Goal: Use online tool/utility: Utilize a website feature to perform a specific function

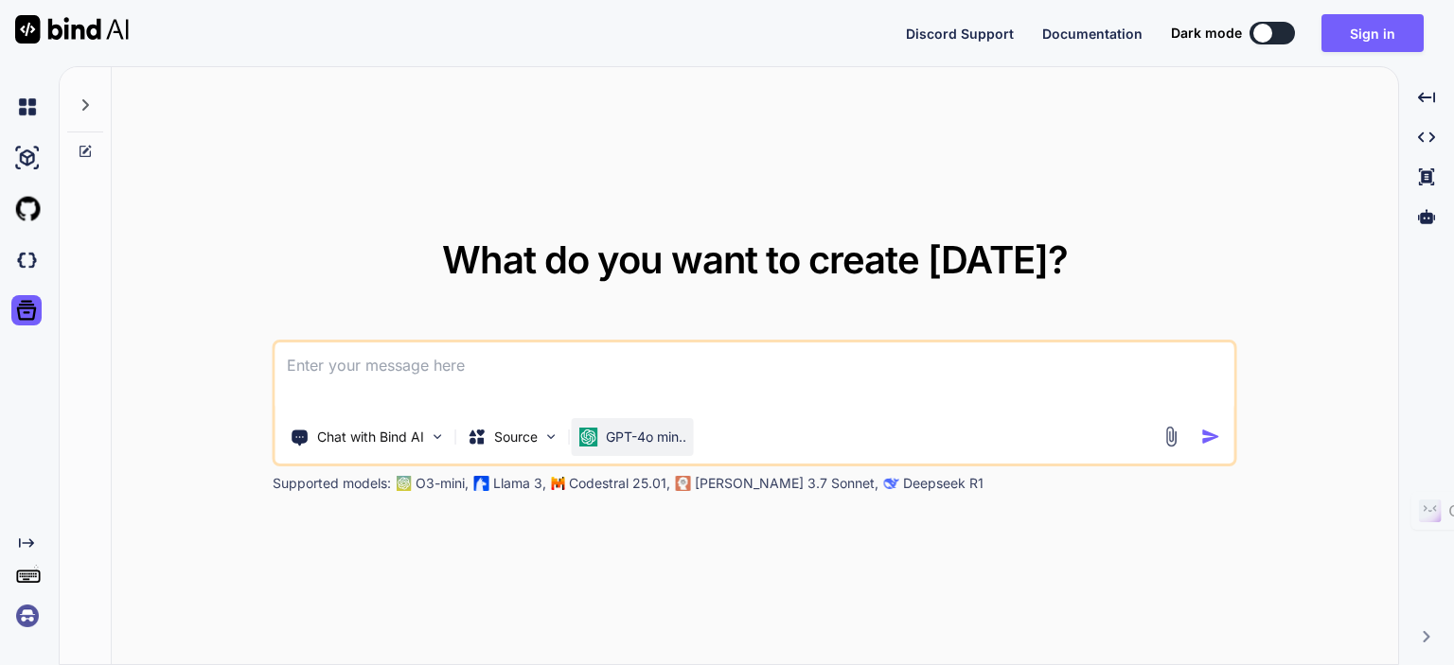
click at [609, 438] on p "GPT-4o min.." at bounding box center [646, 437] width 80 height 19
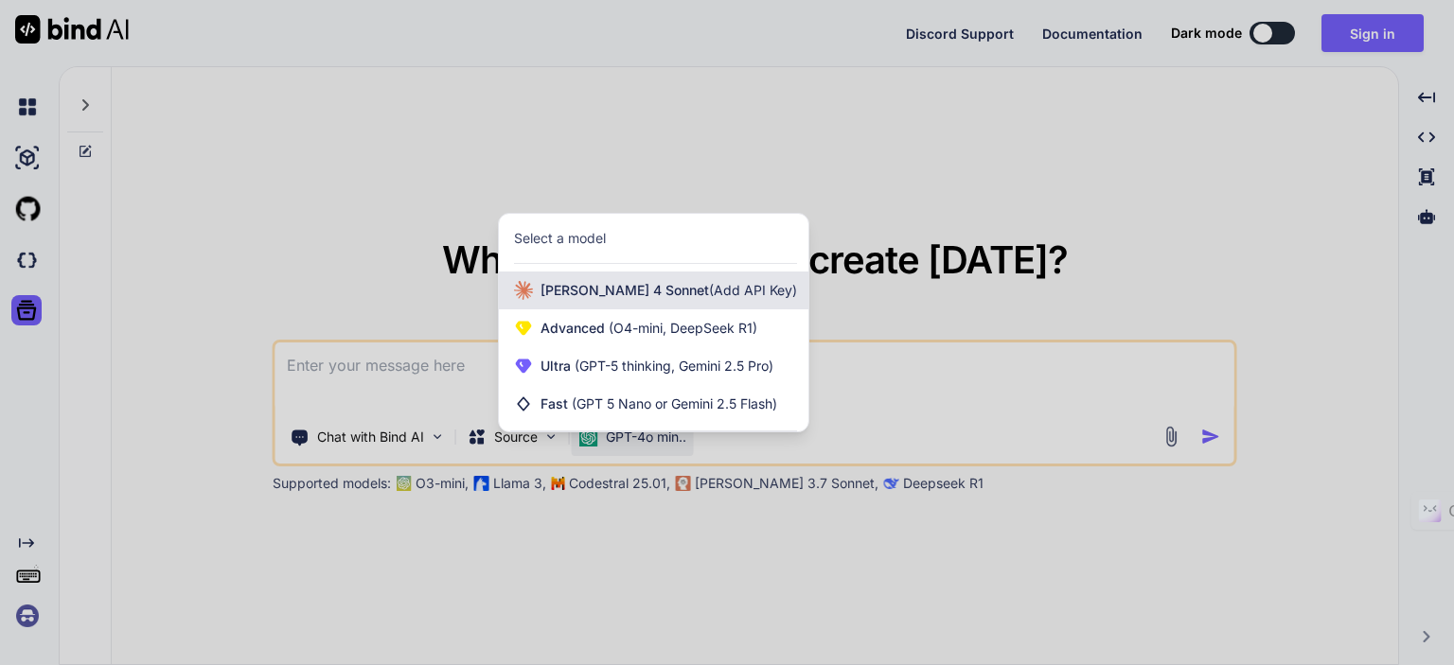
click at [616, 293] on span "[PERSON_NAME] 4 Sonnet (Add API Key)" at bounding box center [668, 290] width 256 height 19
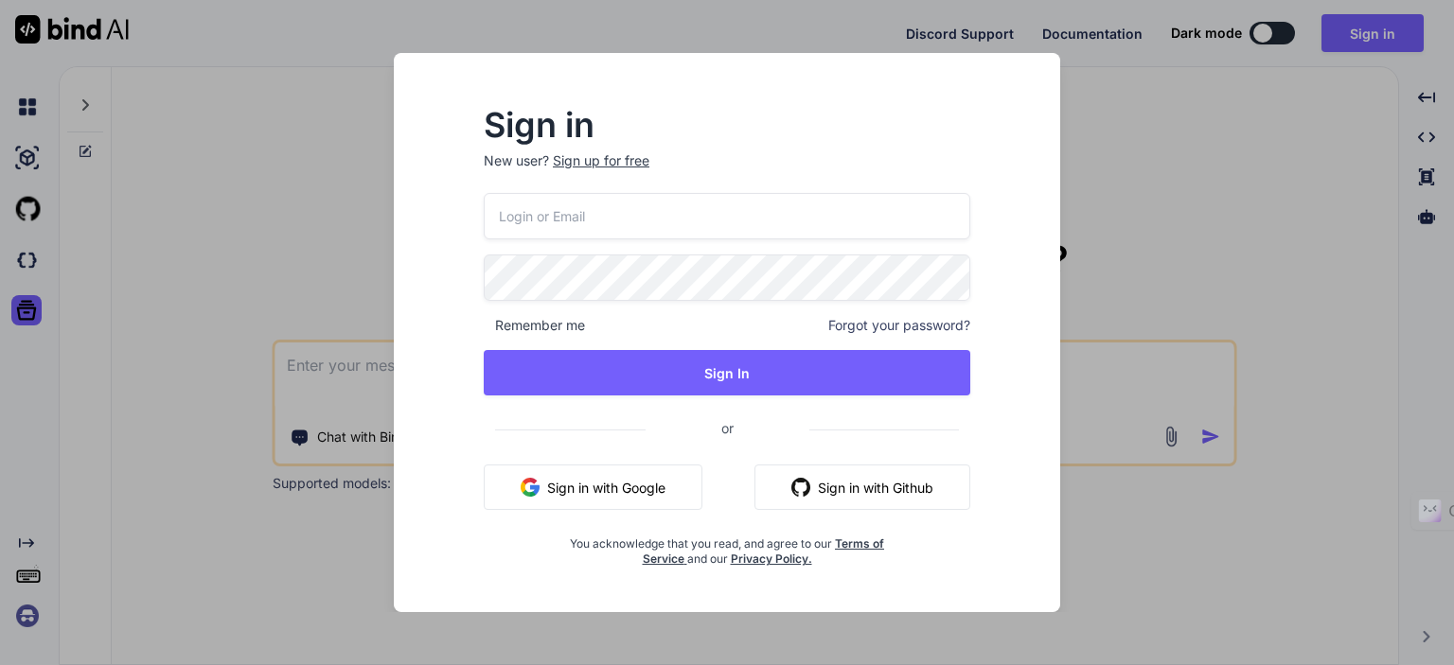
click at [1090, 529] on div "Sign in New user? Sign up for free Remember me Forgot your password? Sign In or…" at bounding box center [727, 332] width 1454 height 665
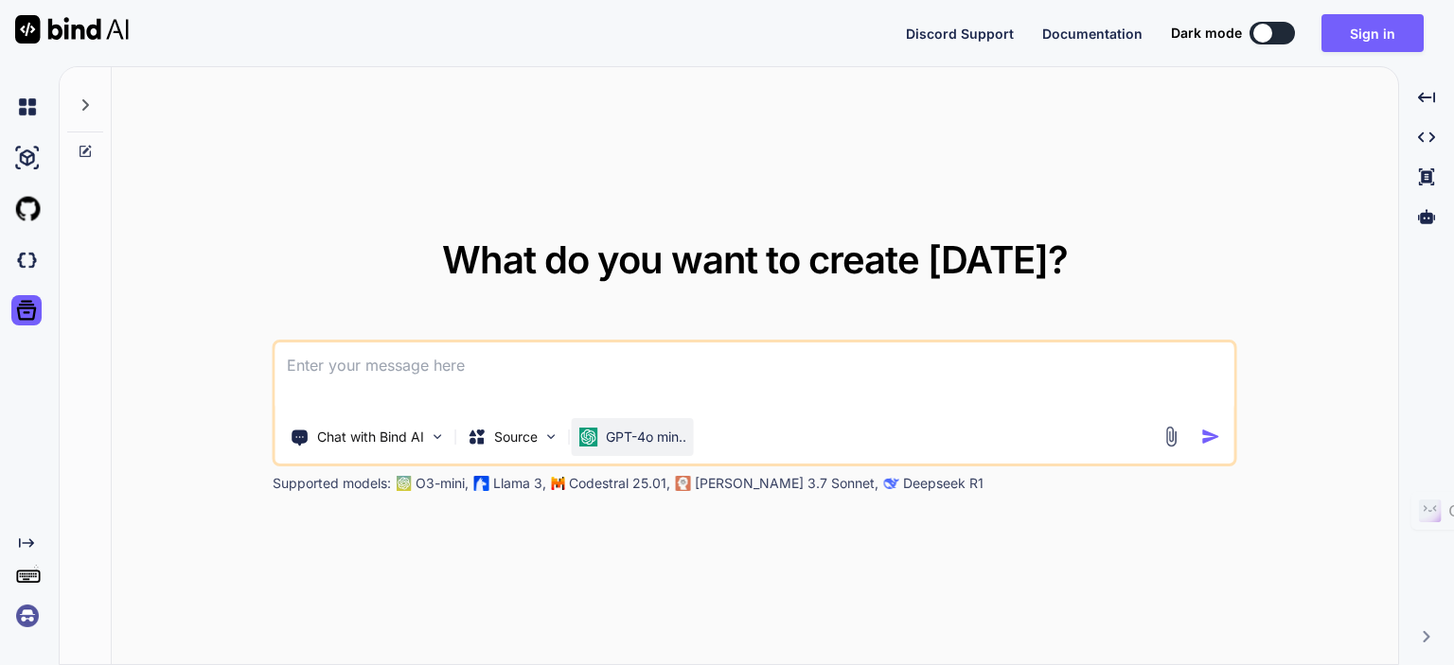
click at [618, 422] on div "GPT-4o min.." at bounding box center [633, 437] width 122 height 38
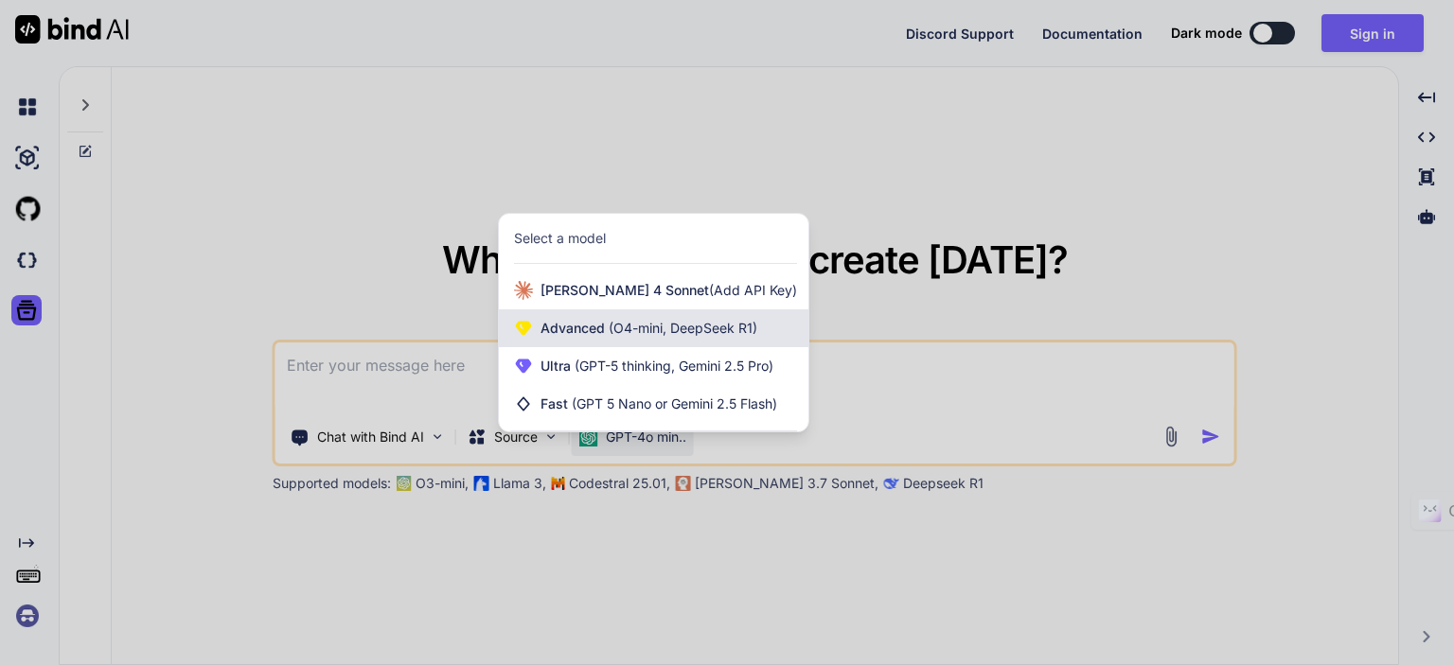
click at [640, 333] on span "(O4-mini, DeepSeek R1)" at bounding box center [681, 328] width 152 height 16
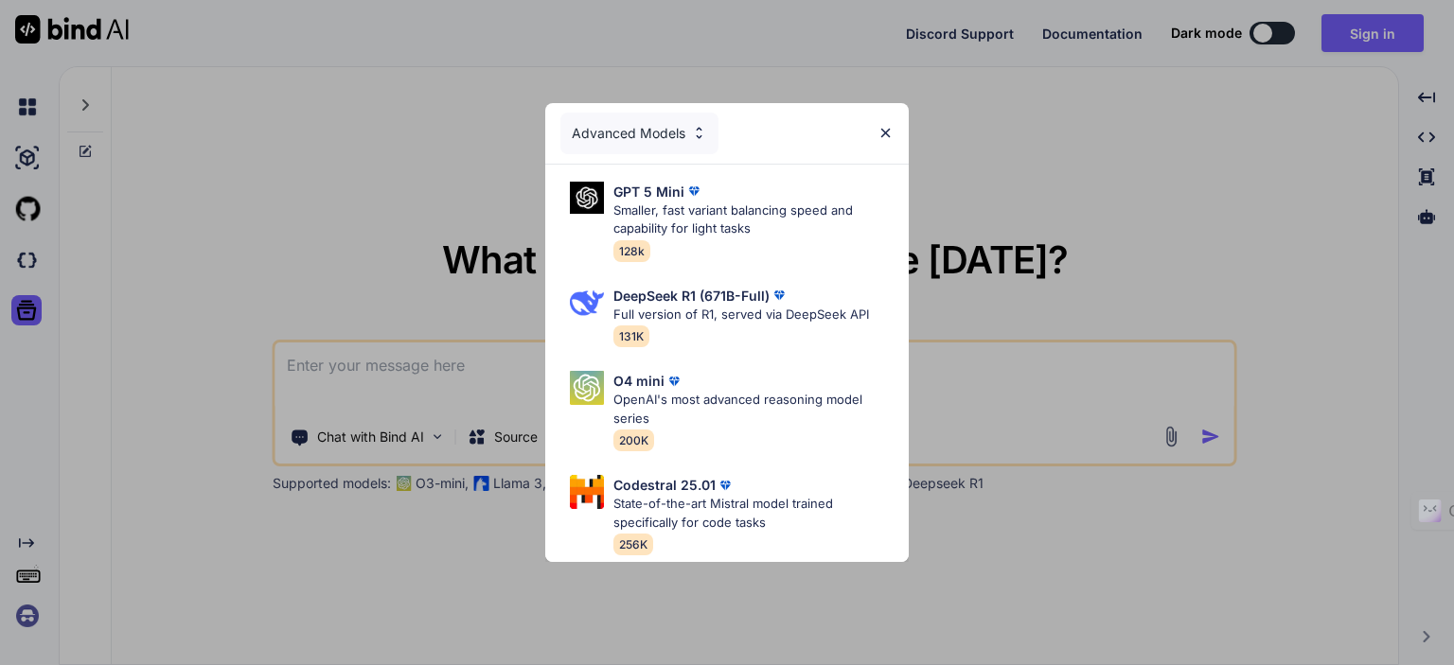
click at [708, 592] on div "Advanced Models GPT 5 Mini Smaller, fast variant balancing speed and capability…" at bounding box center [727, 332] width 1454 height 665
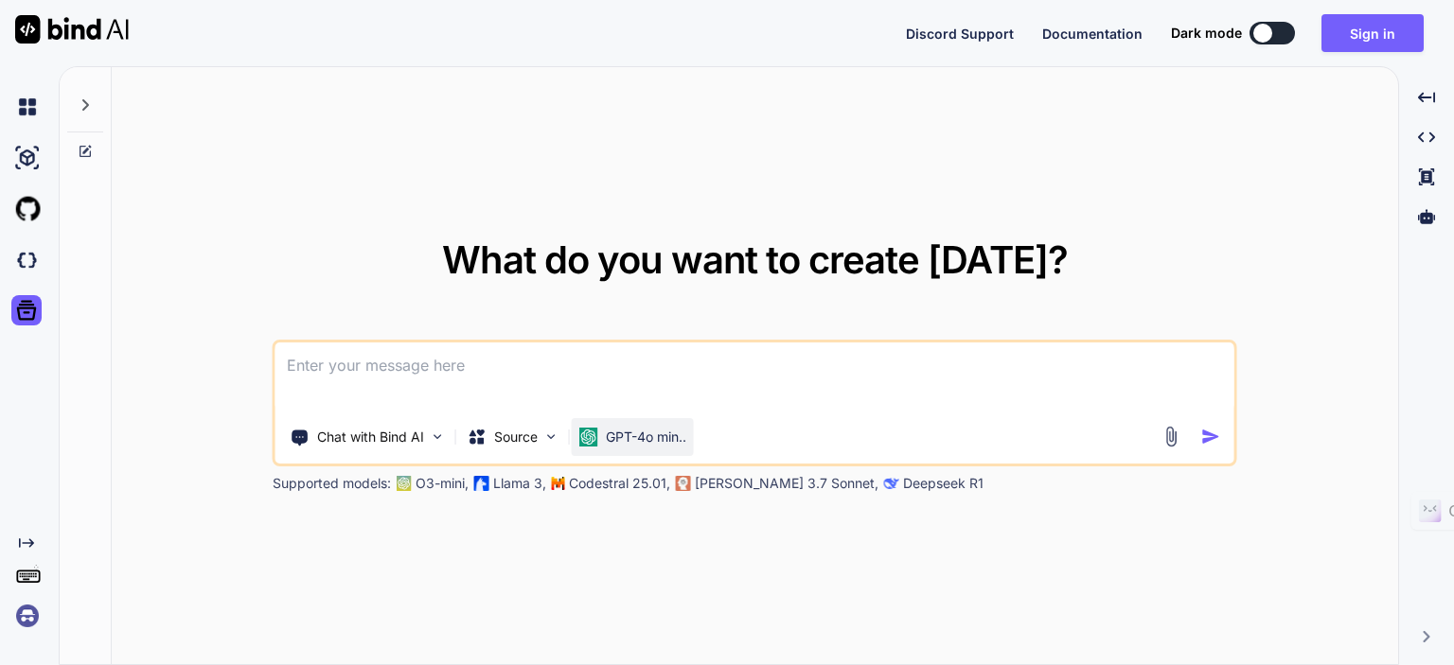
click at [628, 451] on div "GPT-4o min.." at bounding box center [633, 437] width 122 height 38
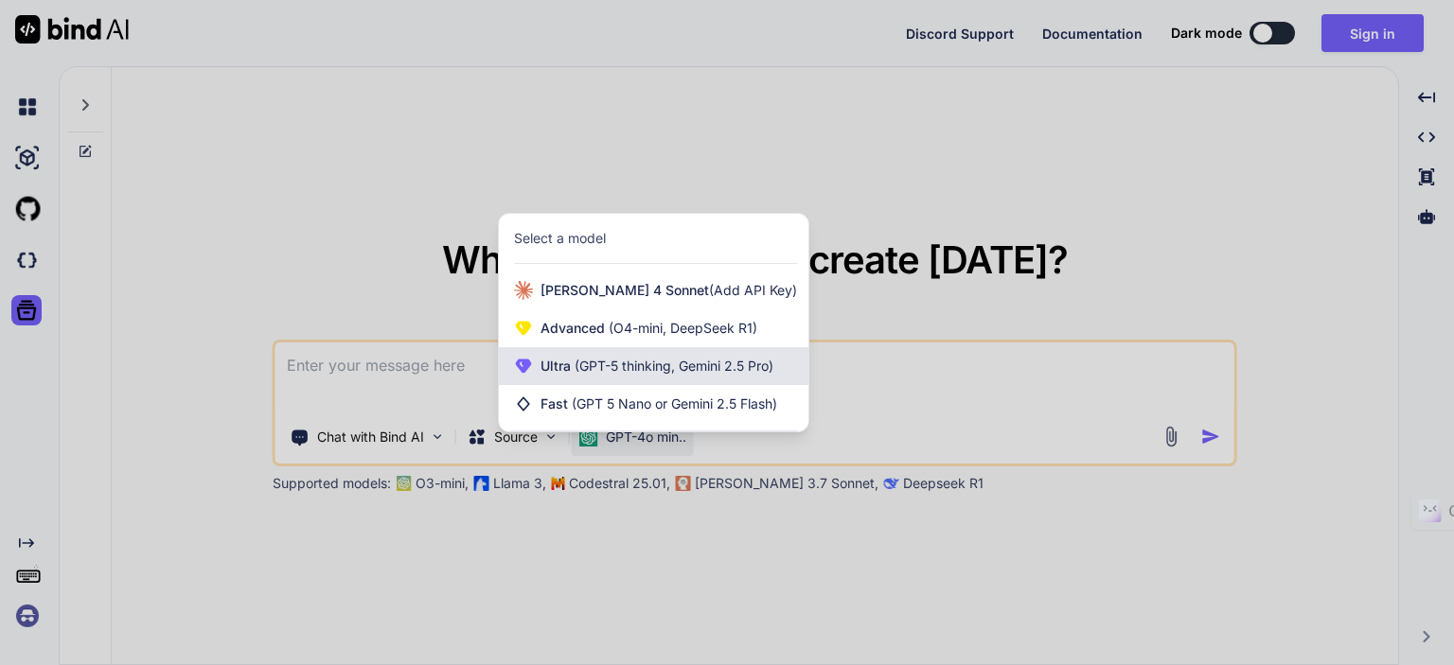
click at [629, 381] on div "Ultra (GPT-5 thinking, Gemini 2.5 Pro)" at bounding box center [653, 366] width 309 height 38
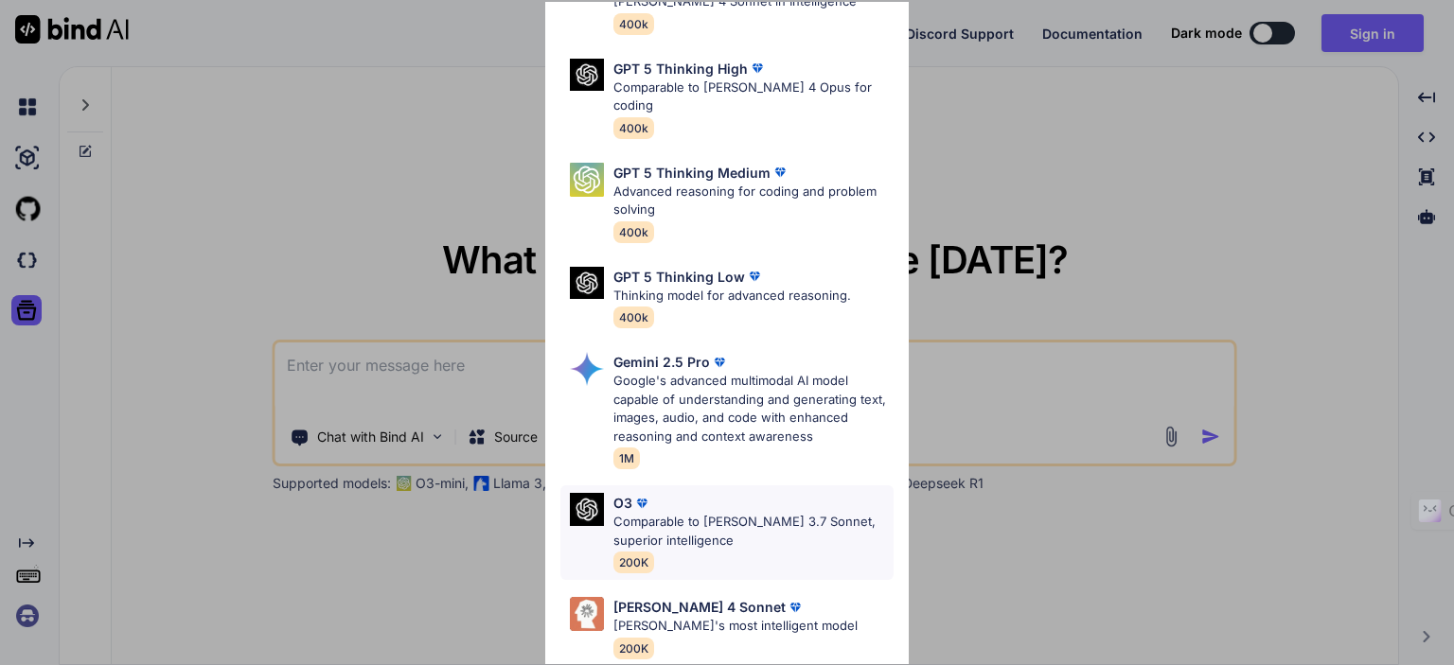
scroll to position [209, 0]
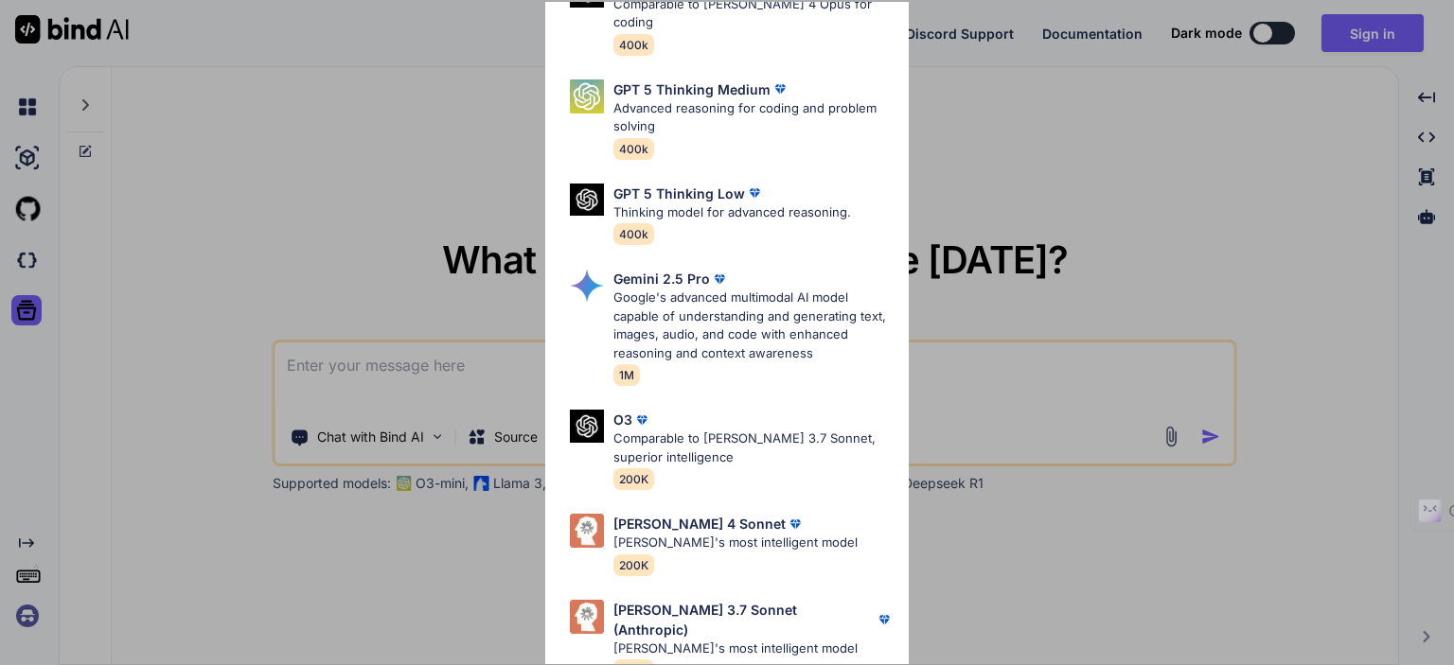
click at [462, 559] on div "Ultra Models GPT 5 OpenAI's best AI model, matches [PERSON_NAME] 4 Sonnet in In…" at bounding box center [727, 332] width 1454 height 665
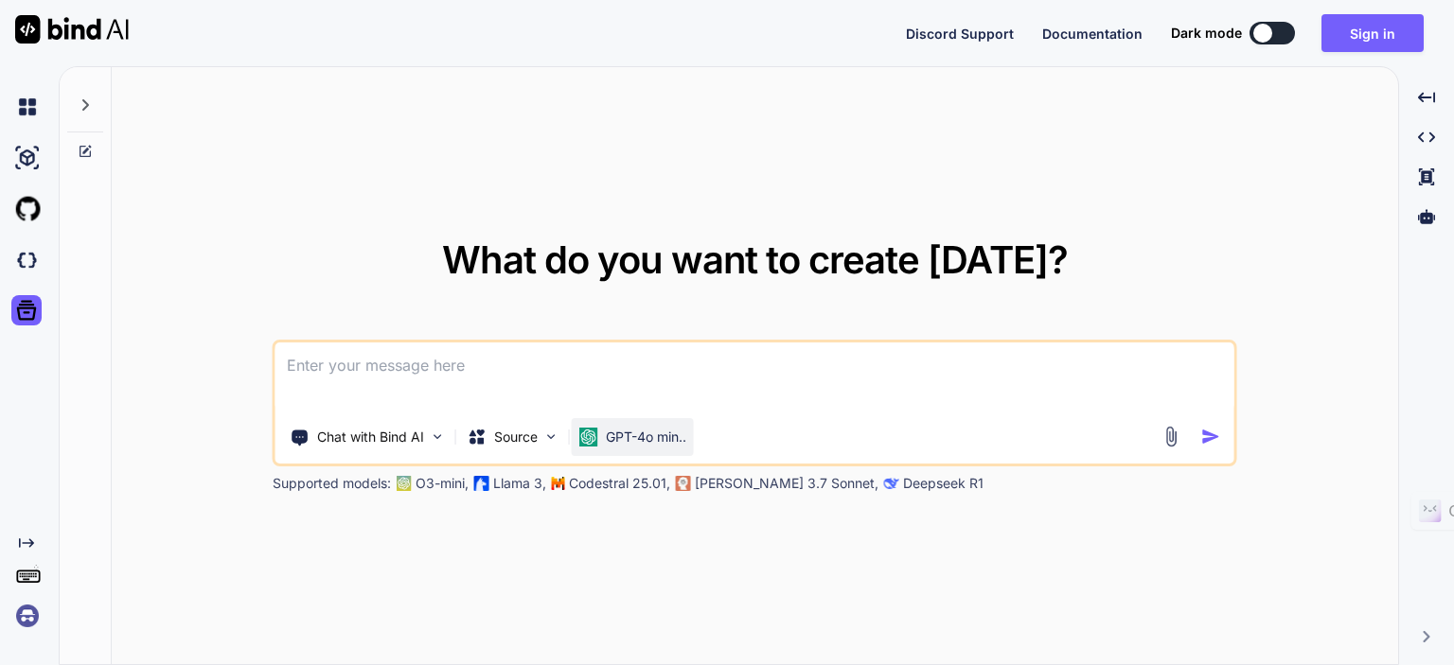
click at [644, 426] on div "GPT-4o min.." at bounding box center [633, 437] width 122 height 38
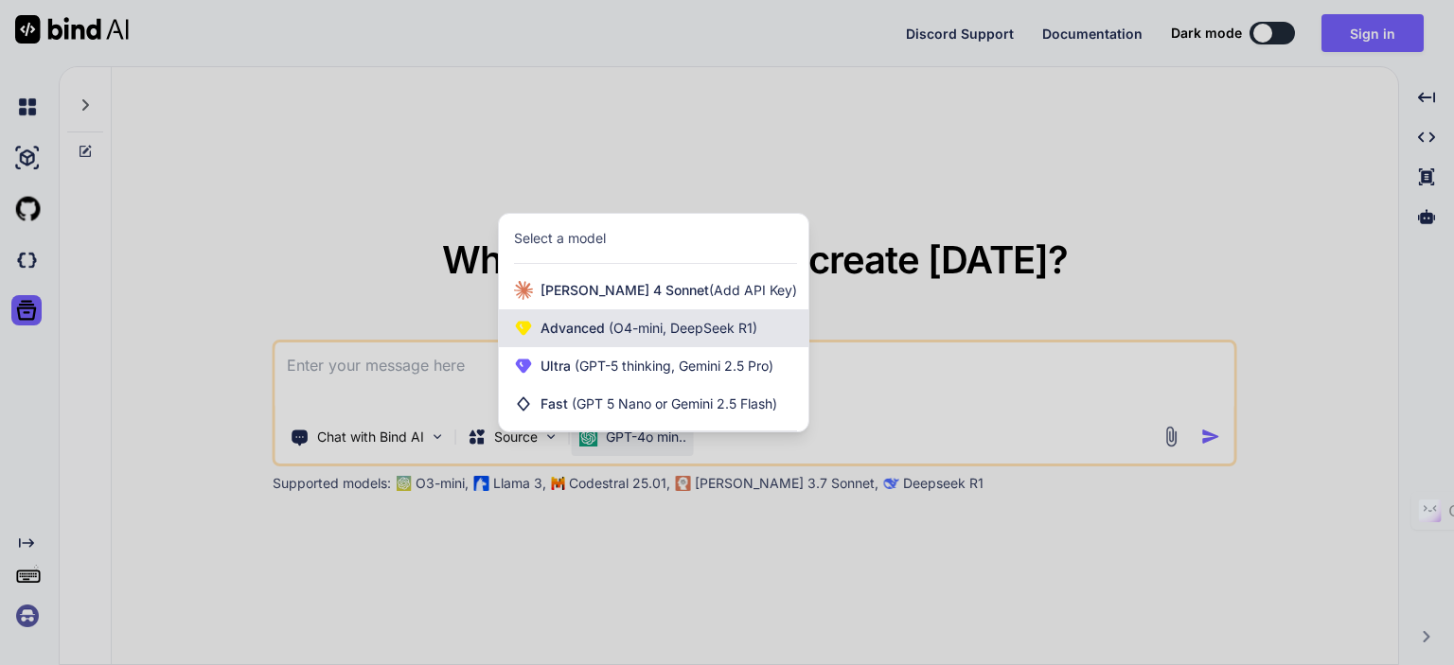
click at [646, 340] on div "Advanced (O4-mini, DeepSeek R1)" at bounding box center [653, 328] width 309 height 38
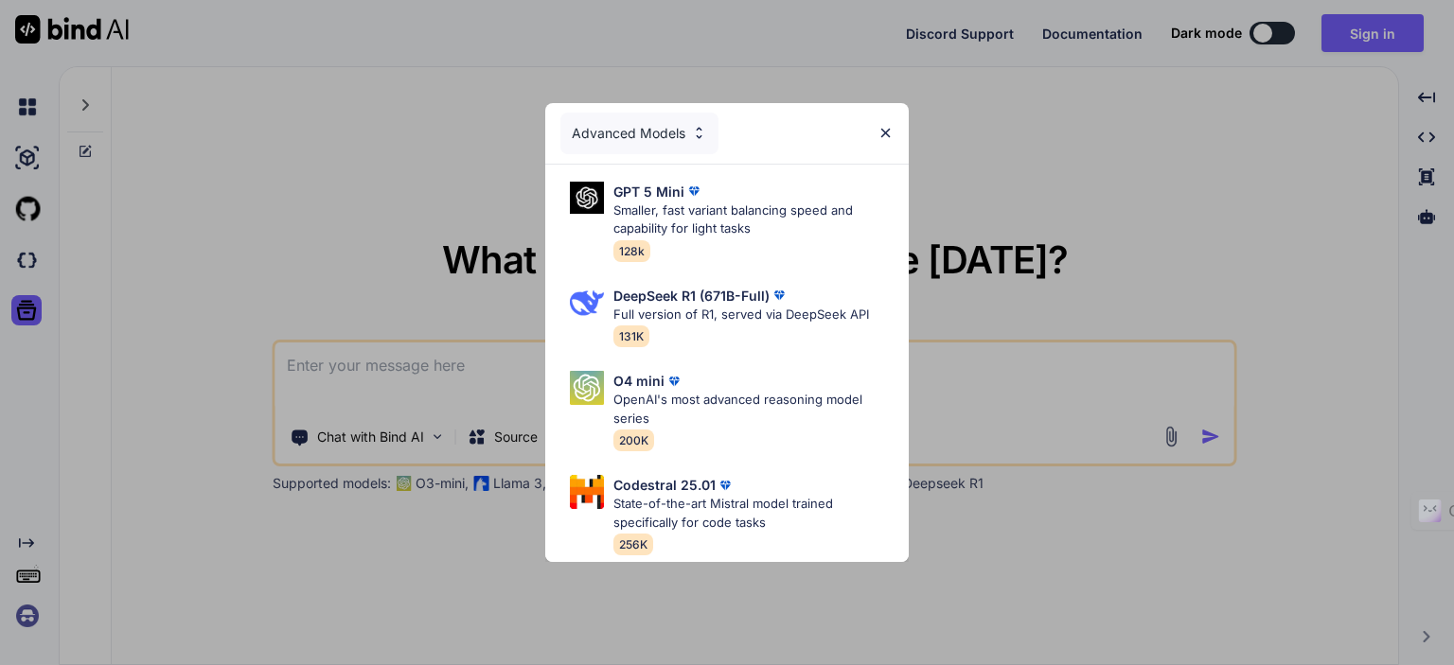
click at [654, 602] on div "Advanced Models GPT 5 Mini Smaller, fast variant balancing speed and capability…" at bounding box center [727, 332] width 1454 height 665
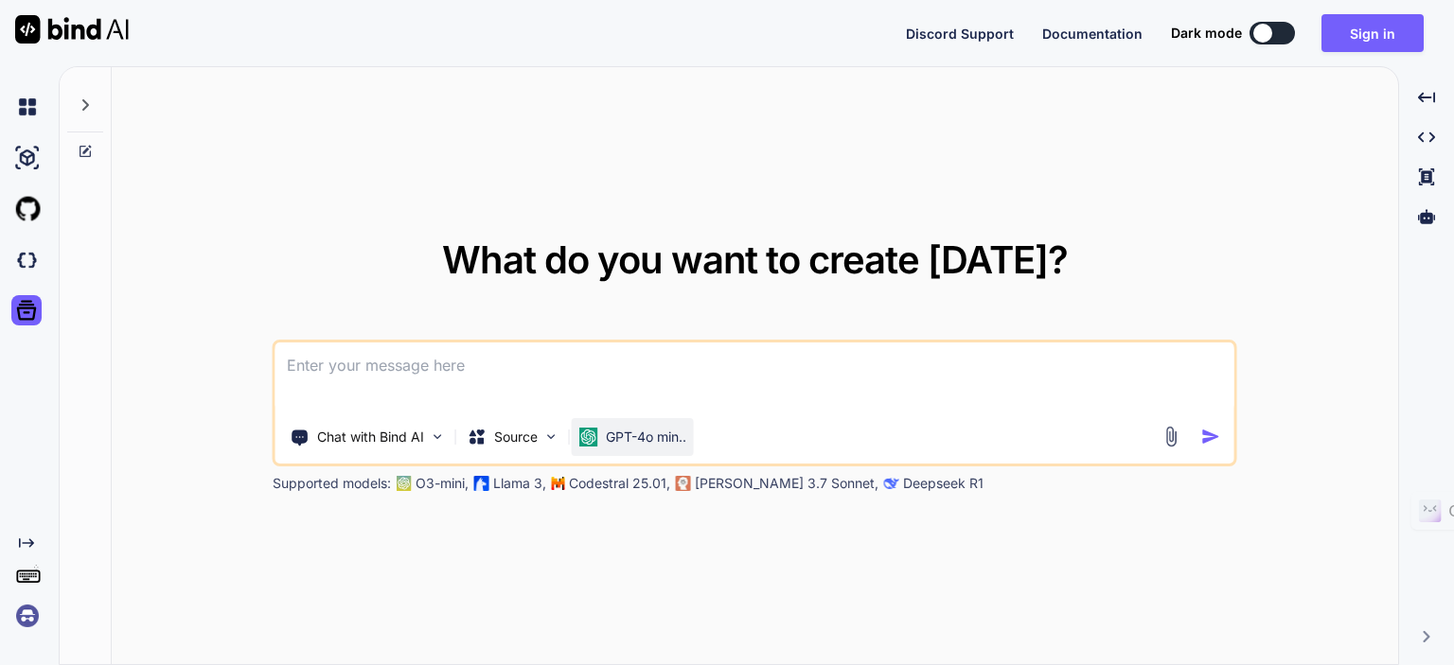
click at [651, 449] on div "GPT-4o min.." at bounding box center [633, 437] width 122 height 38
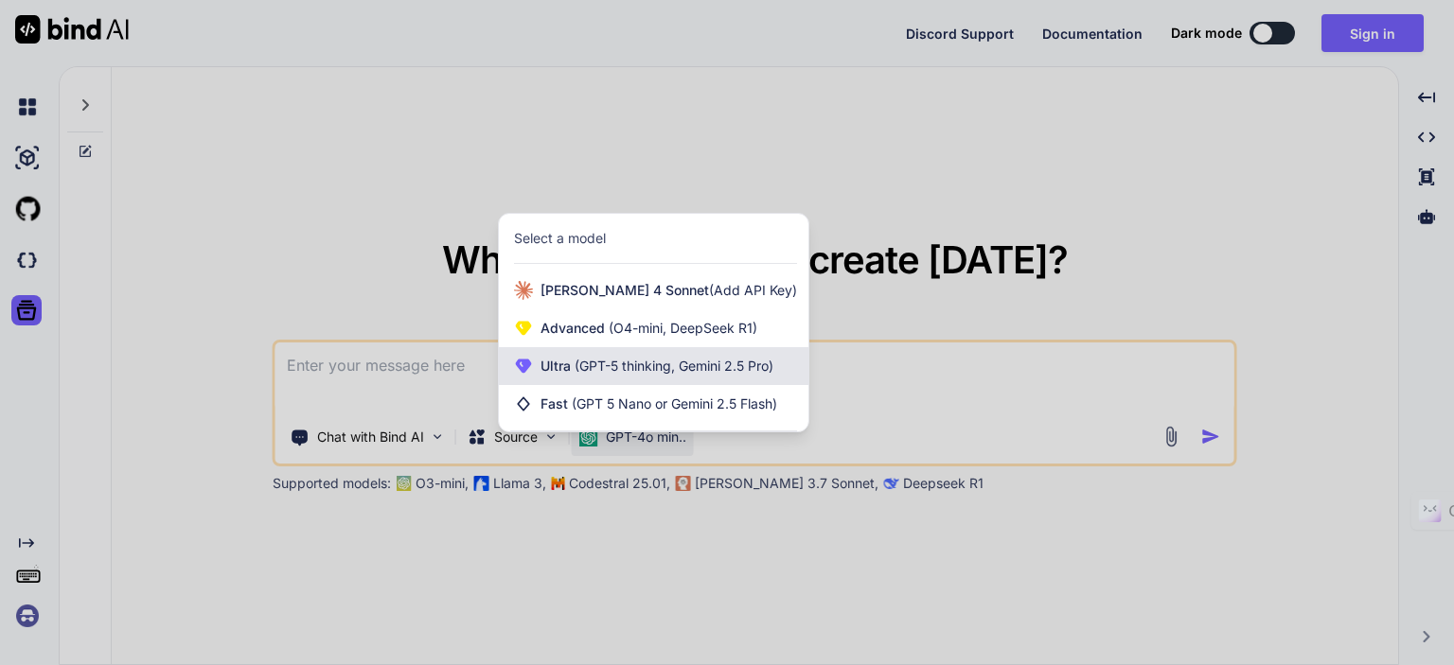
click at [649, 372] on span "(GPT-5 thinking, Gemini 2.5 Pro)" at bounding box center [672, 366] width 203 height 16
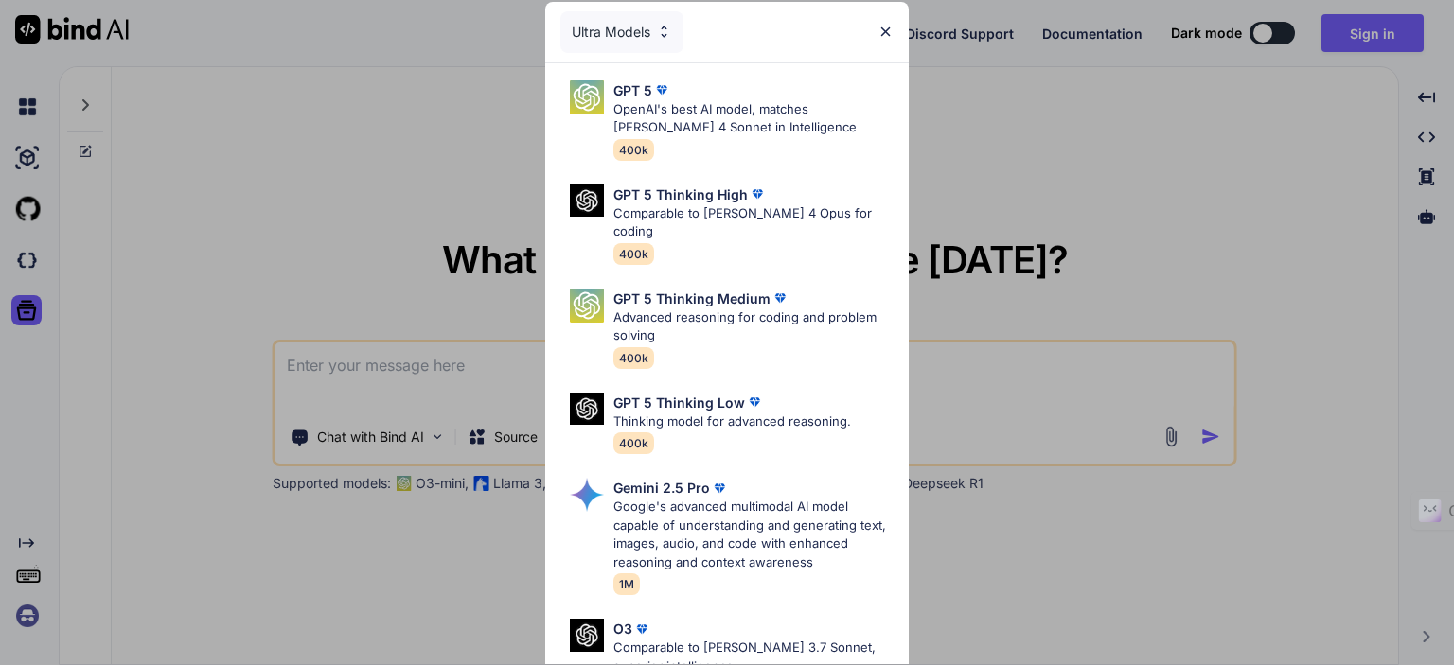
click at [971, 456] on div "Ultra Models GPT 5 OpenAI's best AI model, matches [PERSON_NAME] 4 Sonnet in In…" at bounding box center [727, 332] width 1454 height 665
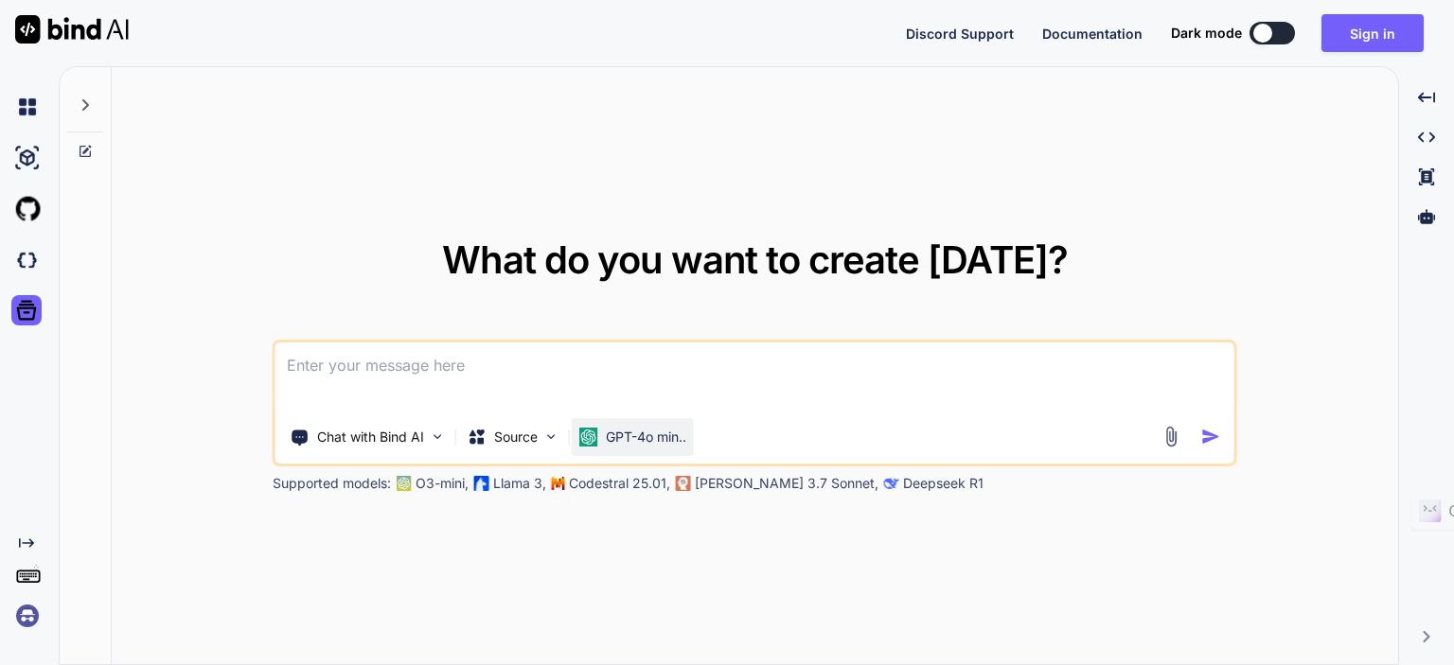
click at [635, 423] on div "GPT-4o min.." at bounding box center [633, 437] width 122 height 38
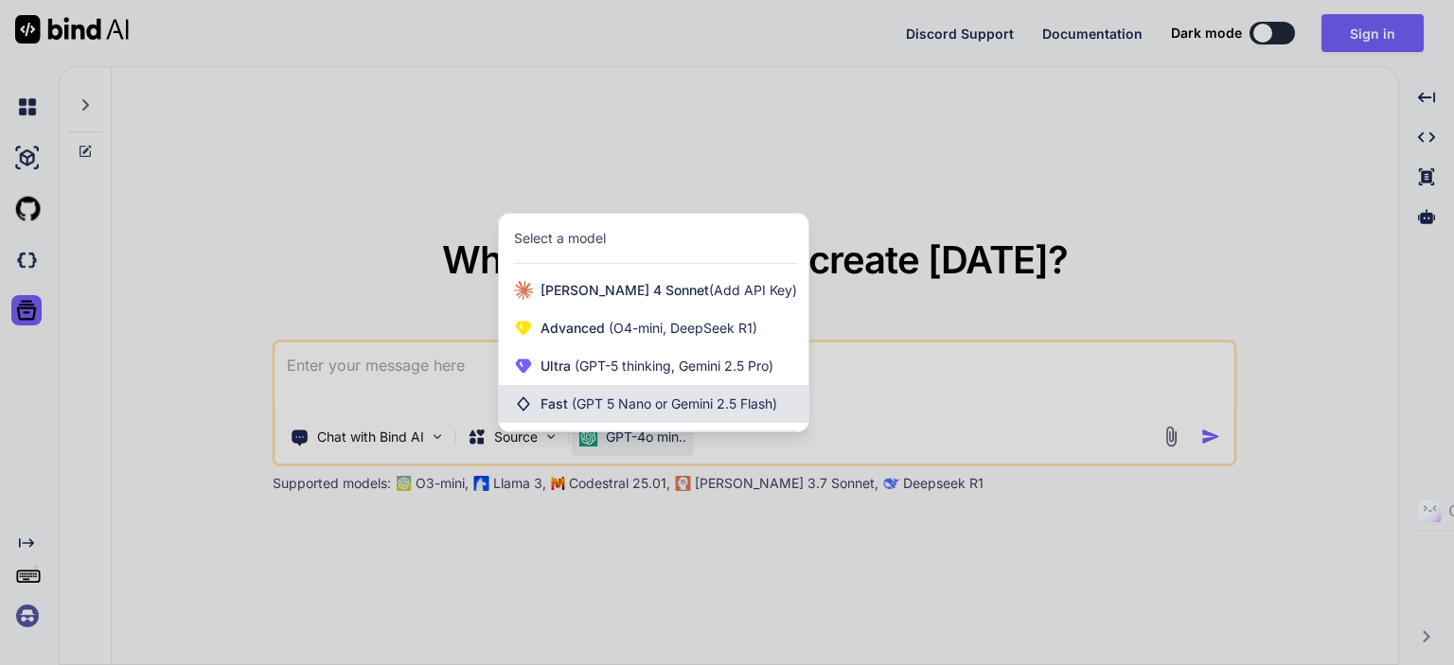
click at [627, 407] on span "(GPT 5 Nano or Gemini 2.5 Flash)" at bounding box center [674, 404] width 205 height 16
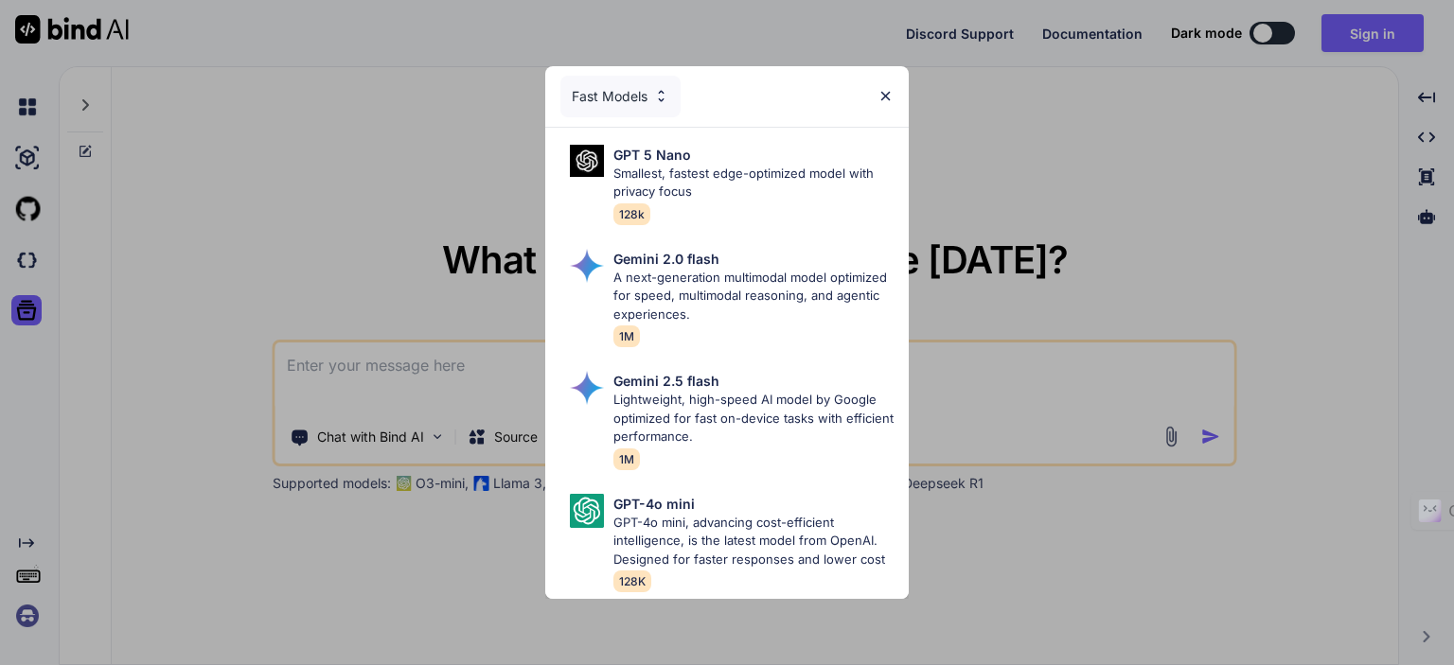
click at [1042, 508] on div "Fast Models GPT 5 Nano Smallest, fastest edge-optimized model with privacy focu…" at bounding box center [727, 332] width 1454 height 665
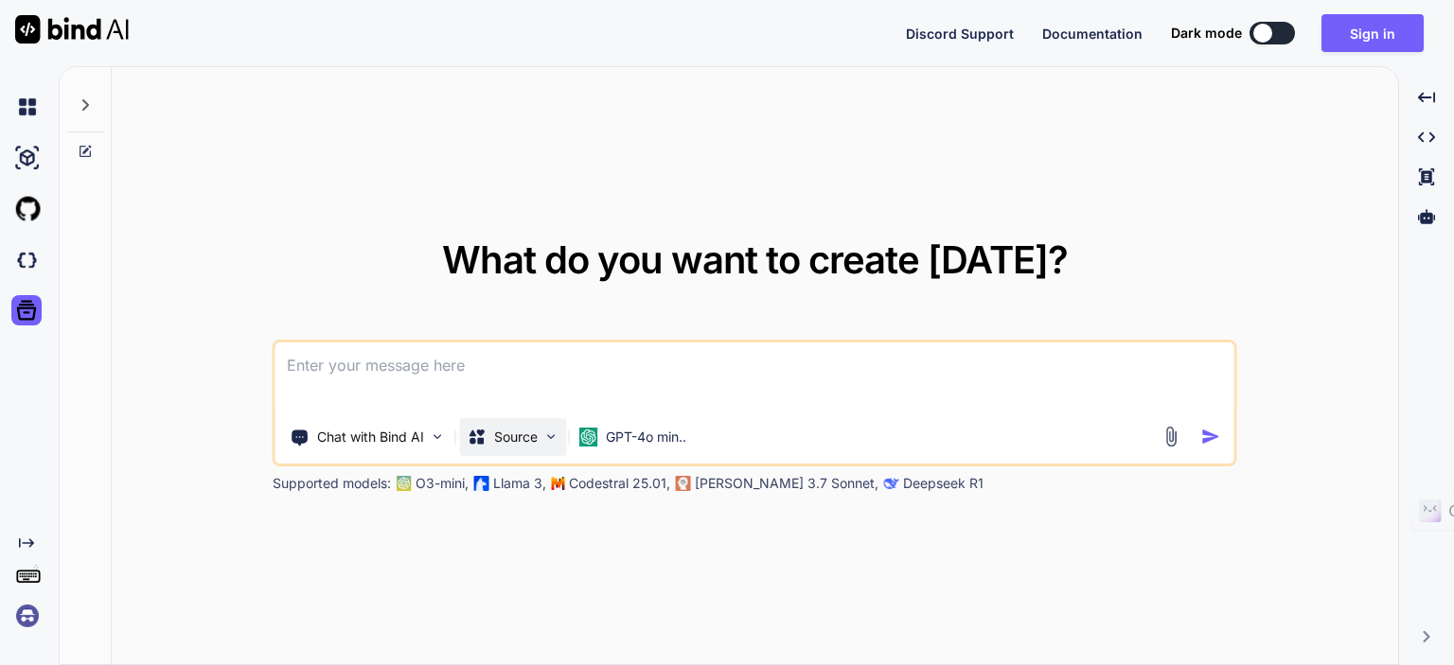
click at [512, 440] on p "Source" at bounding box center [516, 437] width 44 height 19
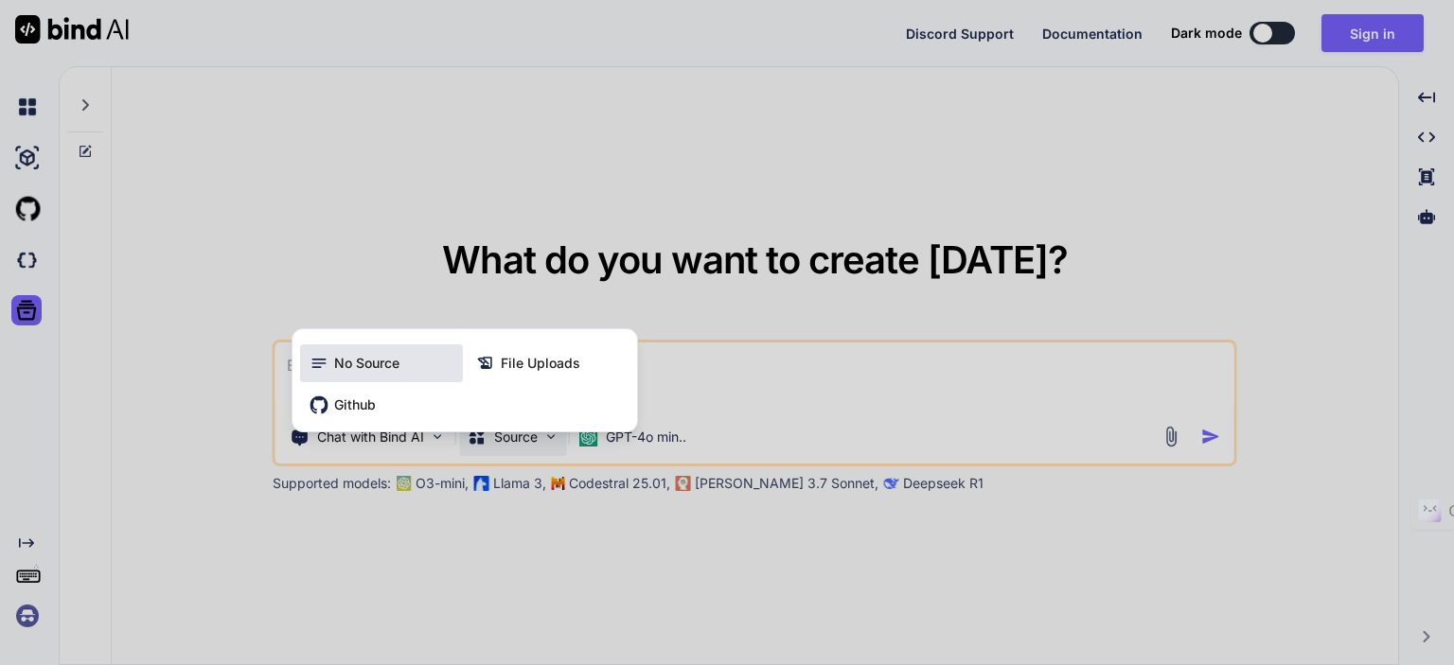
click at [394, 371] on span "No Source" at bounding box center [366, 363] width 65 height 19
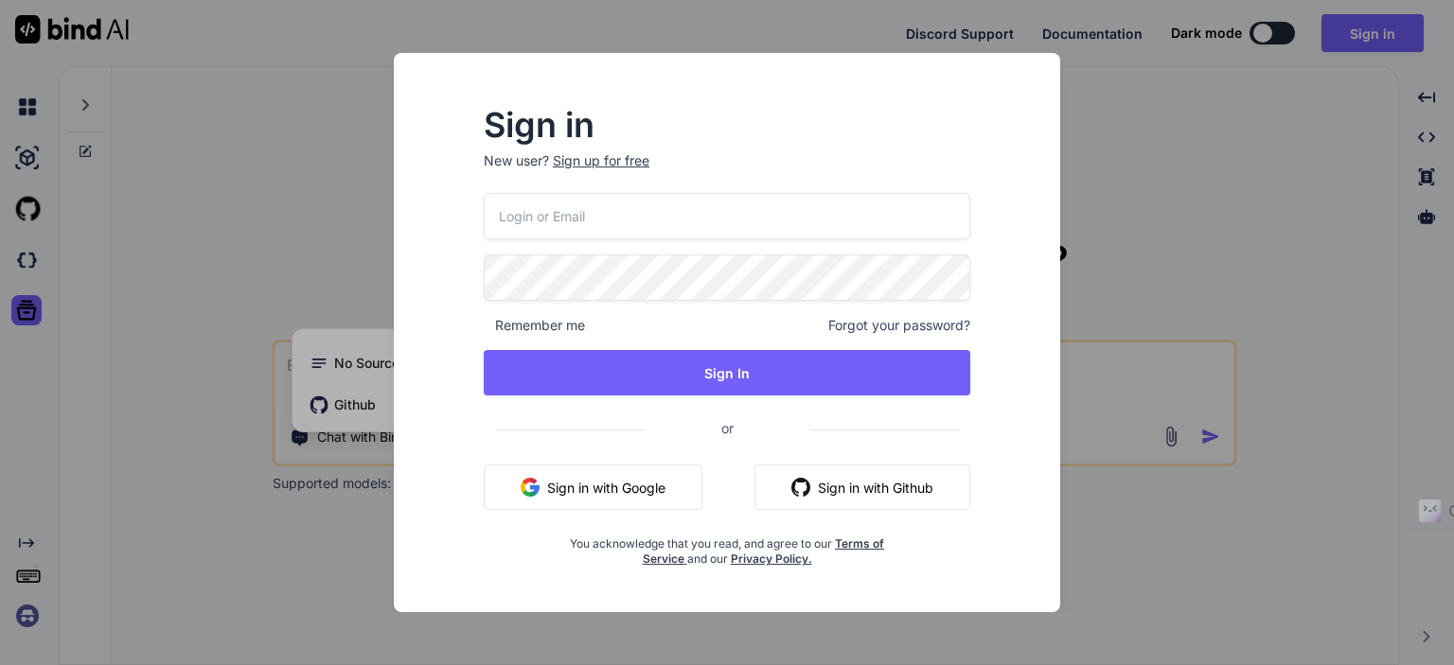
click at [1255, 273] on div "Sign in New user? Sign up for free Remember me Forgot your password? Sign In or…" at bounding box center [727, 332] width 1454 height 665
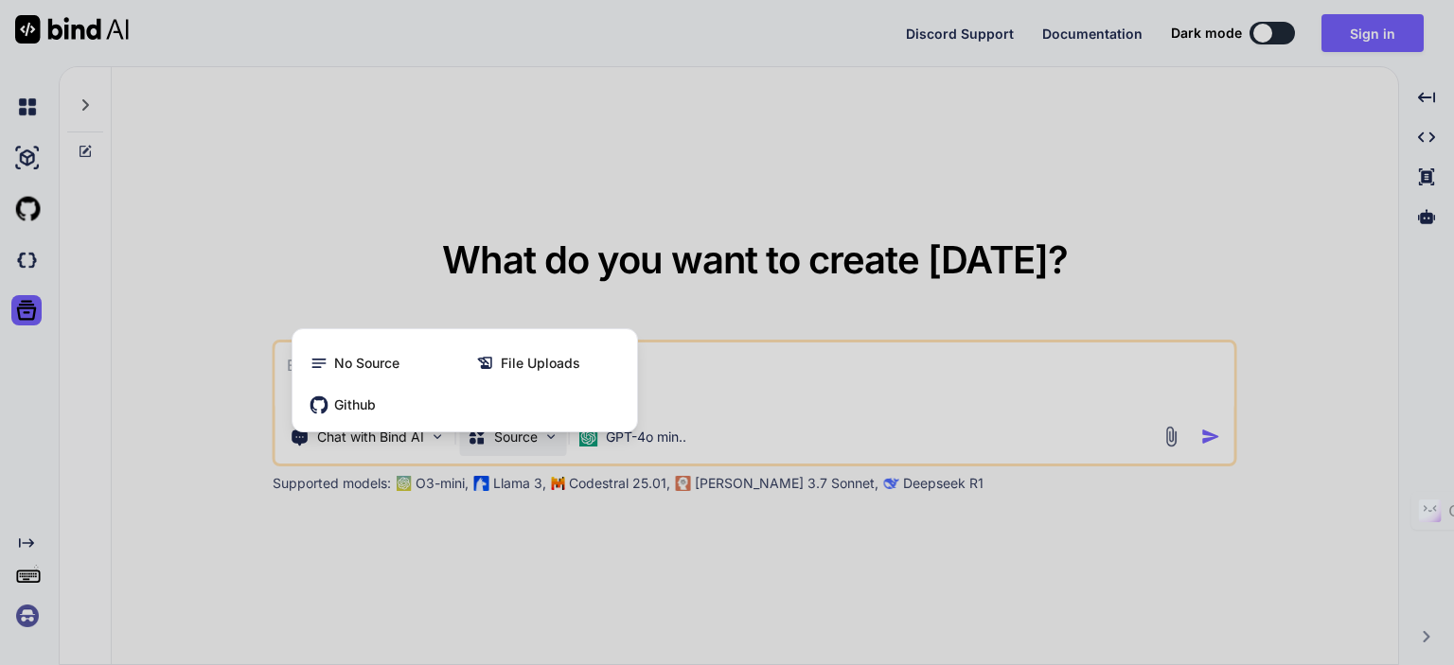
click at [402, 545] on div at bounding box center [727, 332] width 1454 height 665
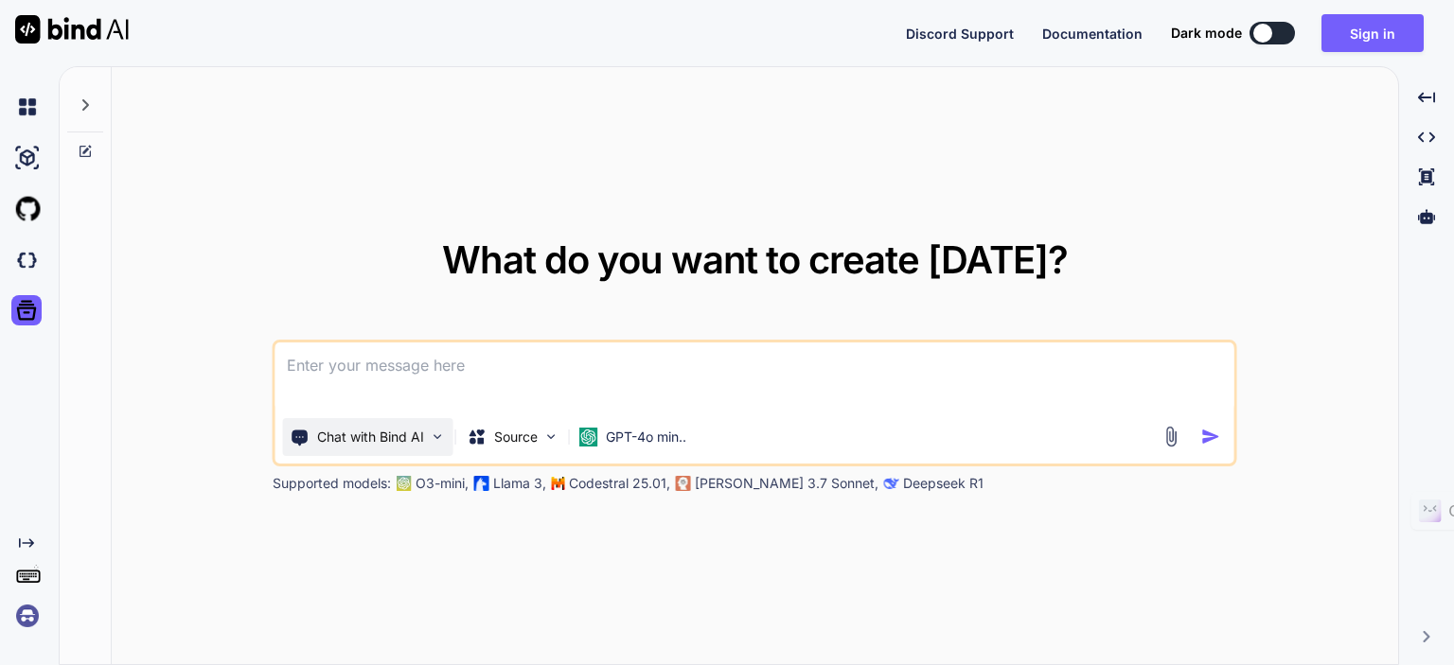
click at [379, 445] on p "Chat with Bind AI" at bounding box center [370, 437] width 107 height 19
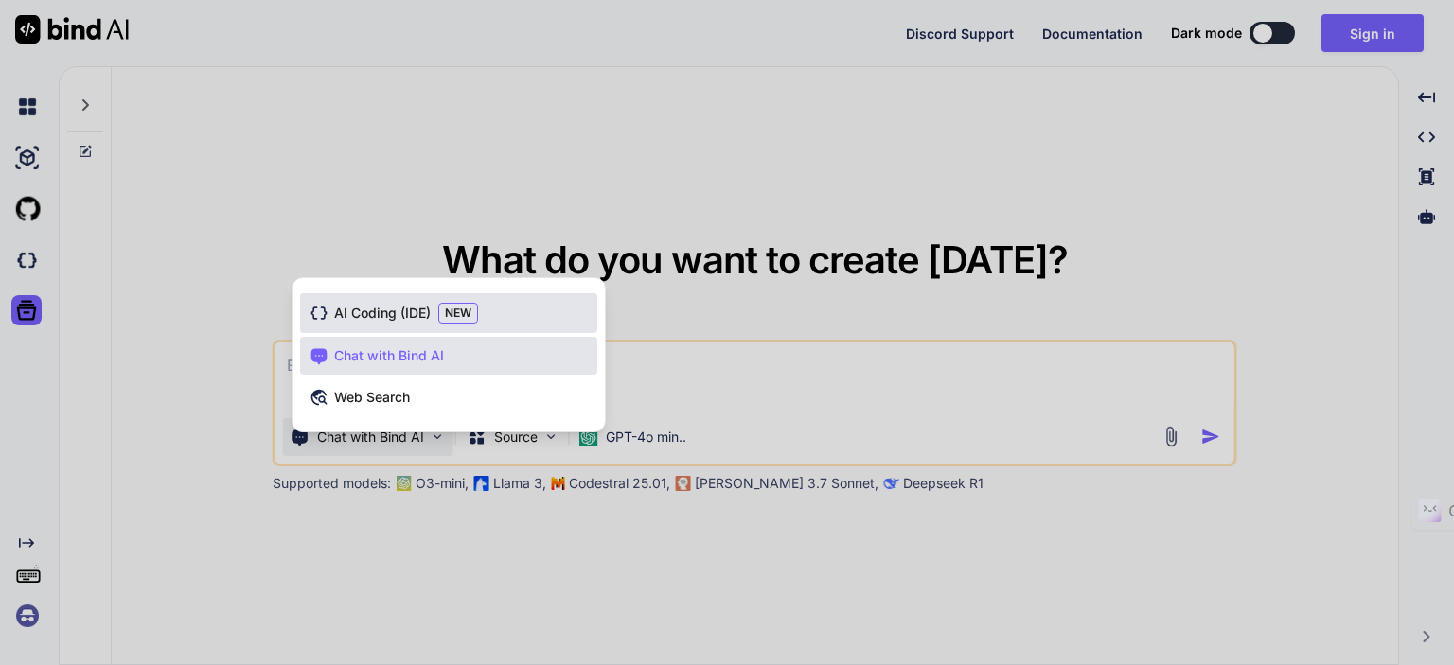
click at [382, 311] on span "AI Coding (IDE)" at bounding box center [382, 313] width 97 height 19
type textarea "x"
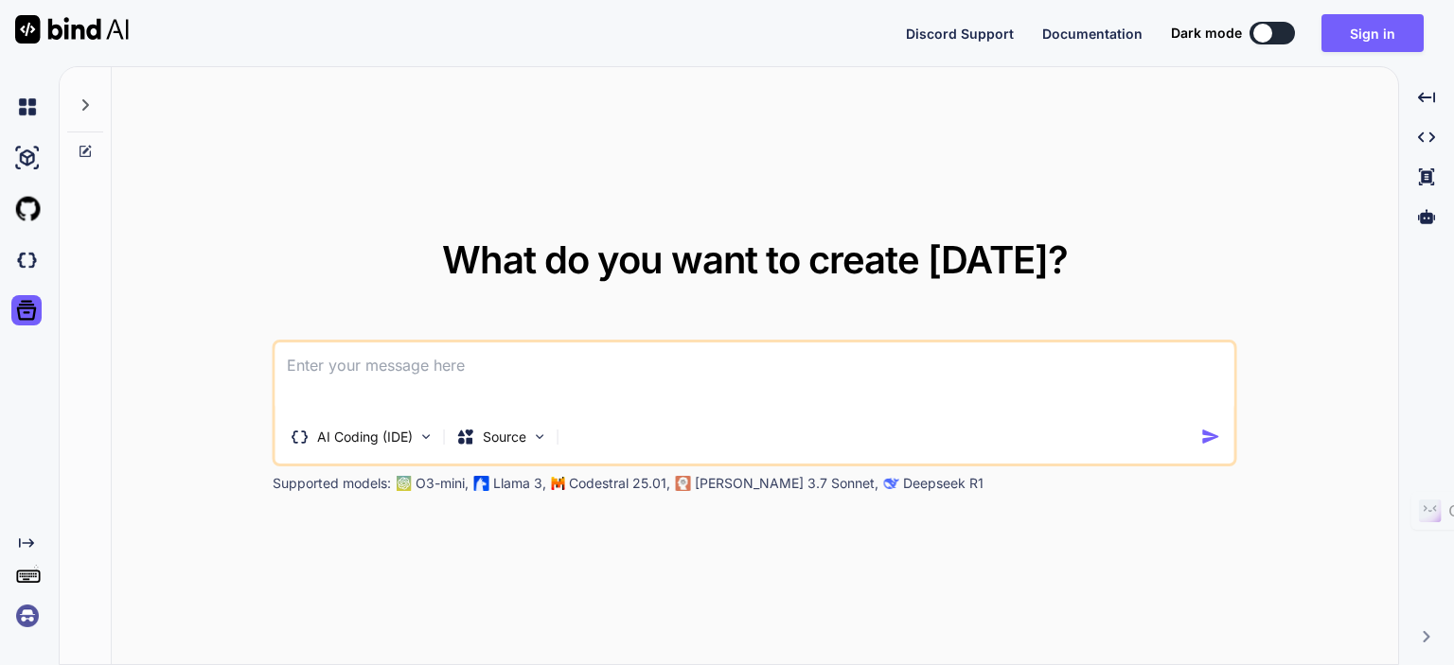
click at [326, 485] on p "Supported models:" at bounding box center [332, 483] width 118 height 19
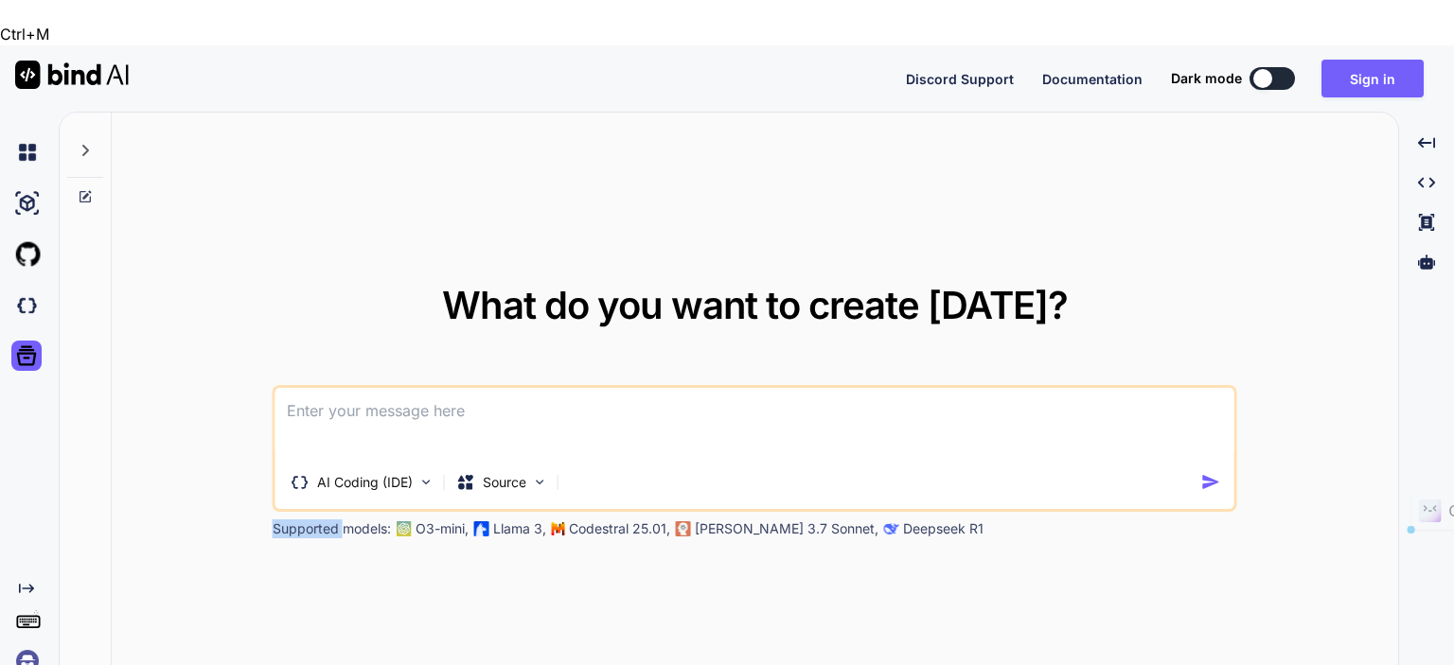
click at [326, 520] on p "Supported models:" at bounding box center [332, 529] width 118 height 19
click at [462, 520] on div "What do you want to create [DATE]? AI Coding (IDE) Source Supported models: O3-…" at bounding box center [755, 412] width 1286 height 599
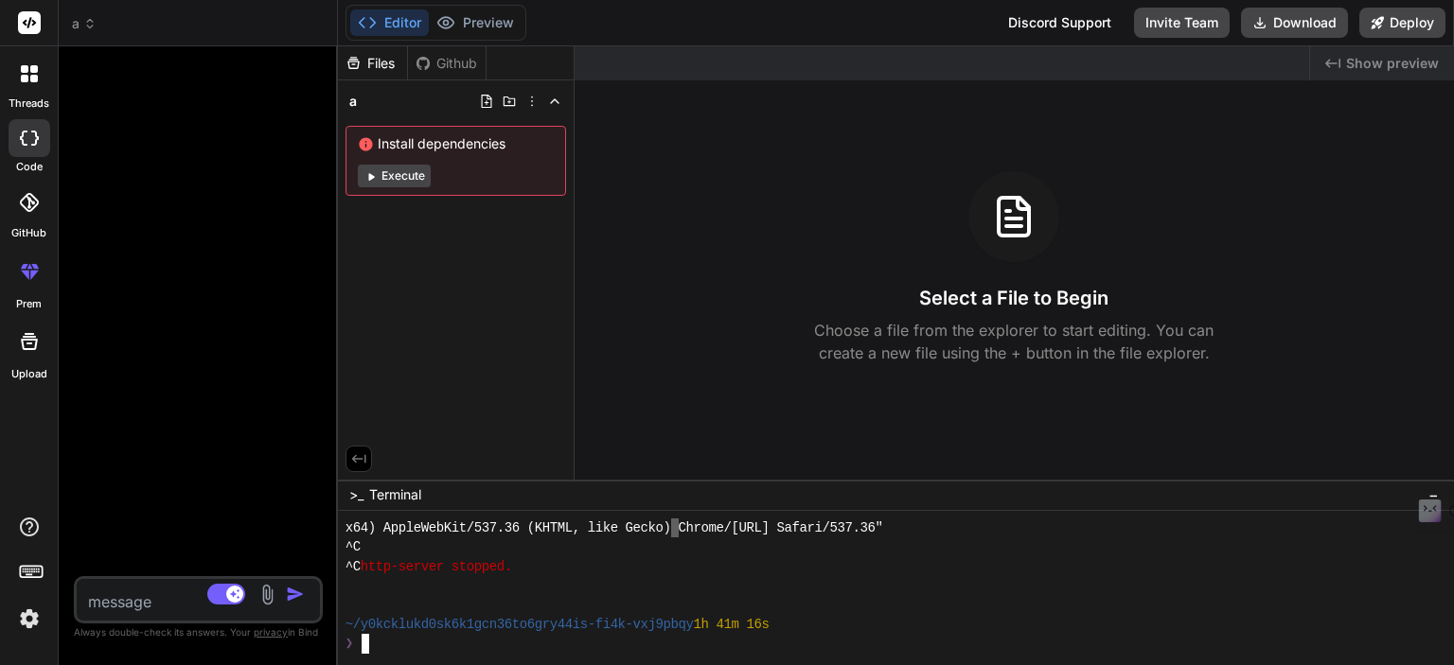
scroll to position [7529, 0]
